Goal: Find specific page/section: Find specific page/section

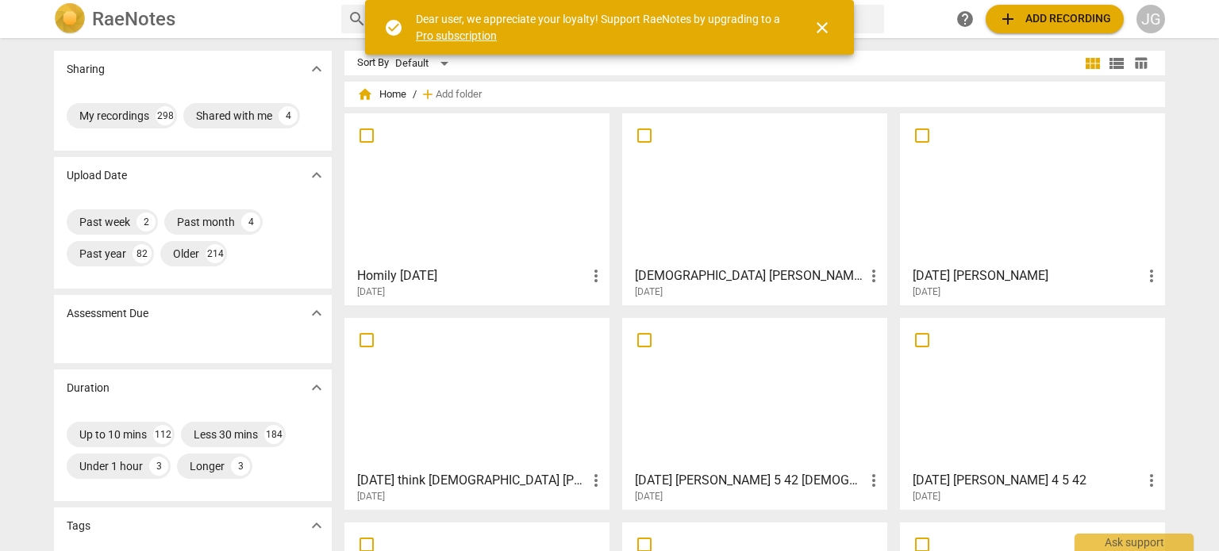
click at [999, 428] on div at bounding box center [1032, 394] width 254 height 140
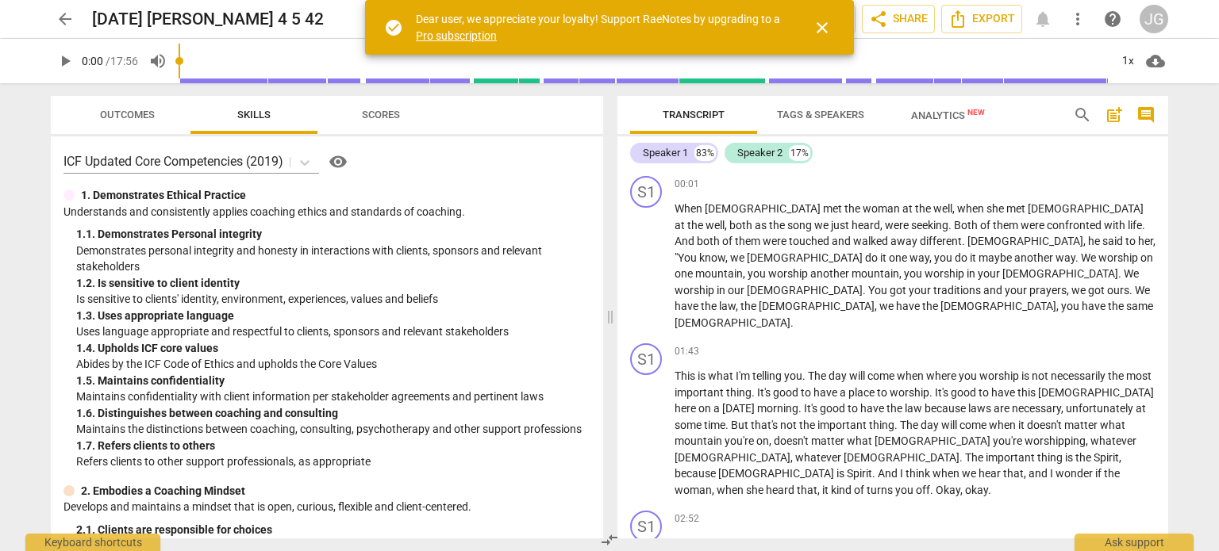
click at [825, 22] on span "close" at bounding box center [821, 27] width 19 height 19
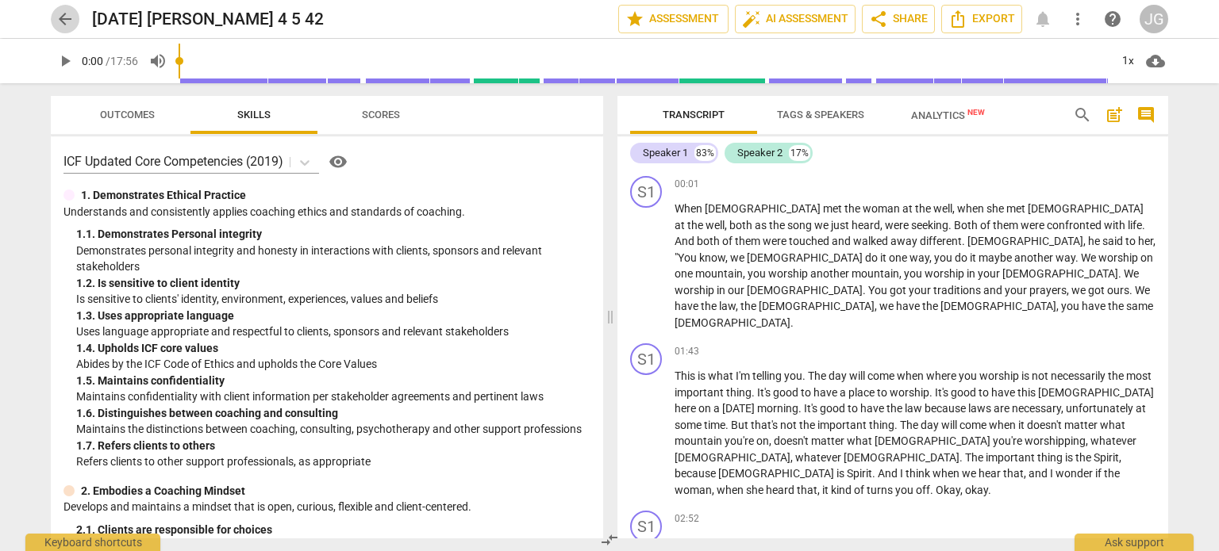
click at [67, 17] on span "arrow_back" at bounding box center [65, 19] width 19 height 19
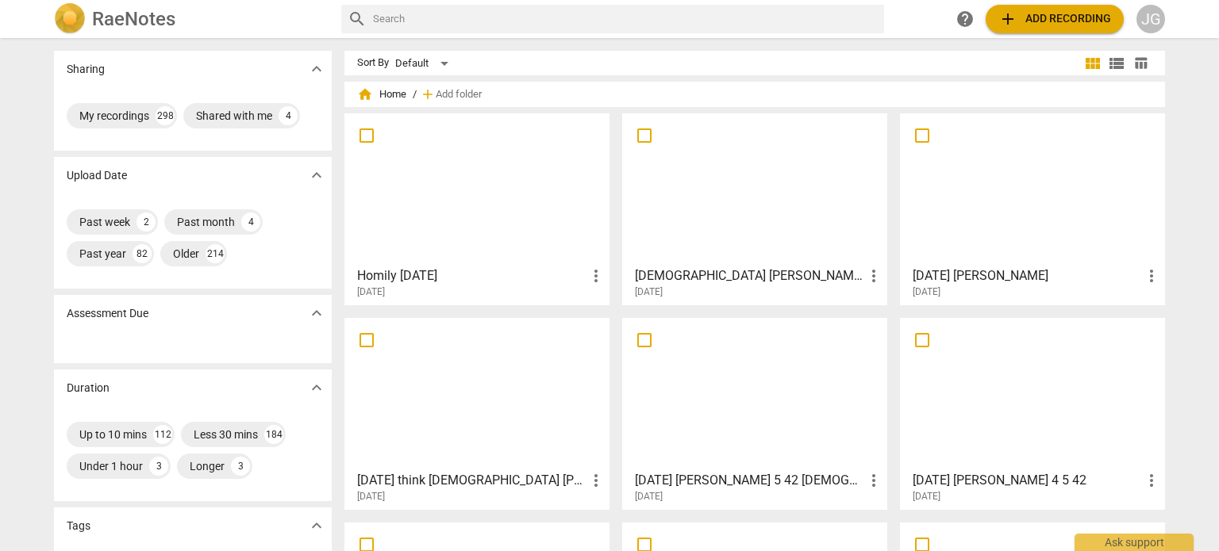
click at [438, 186] on div at bounding box center [477, 189] width 254 height 140
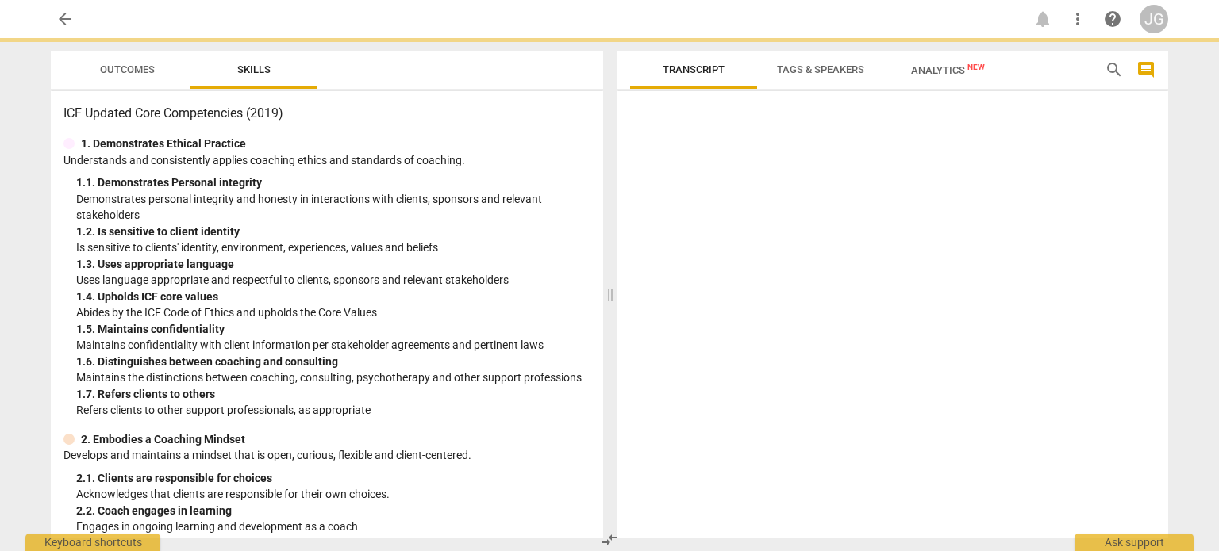
click at [438, 186] on div "1. 1. Demonstrates Personal integrity" at bounding box center [333, 183] width 514 height 17
